Goal: Information Seeking & Learning: Learn about a topic

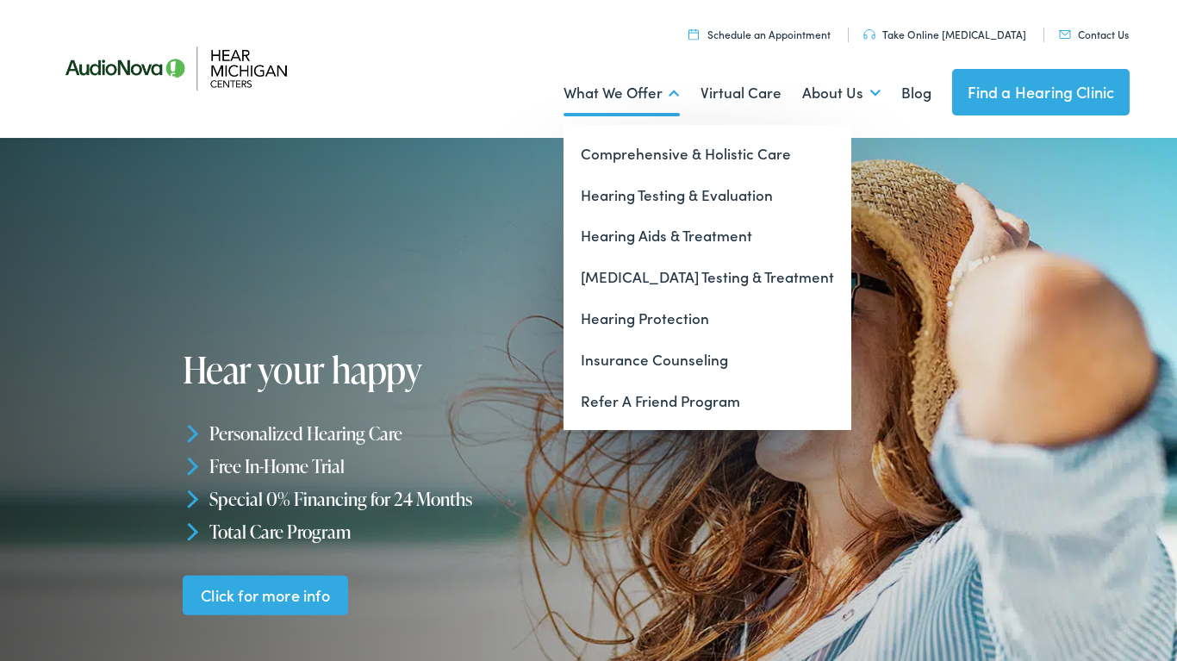
click at [596, 85] on link "What We Offer" at bounding box center [622, 93] width 116 height 64
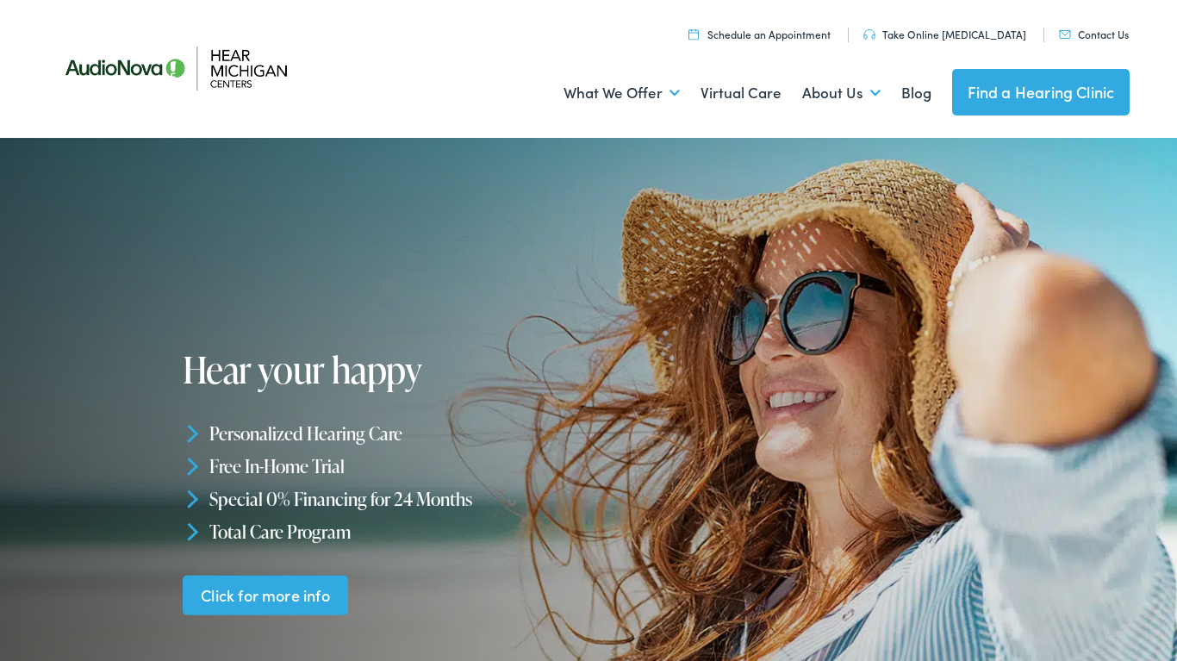
click at [478, 93] on ul "What We Offer Comprehensive & Holistic Care Hearing Testing & Evaluation Hearin…" at bounding box center [588, 93] width 1083 height 64
